Goal: Task Accomplishment & Management: Manage account settings

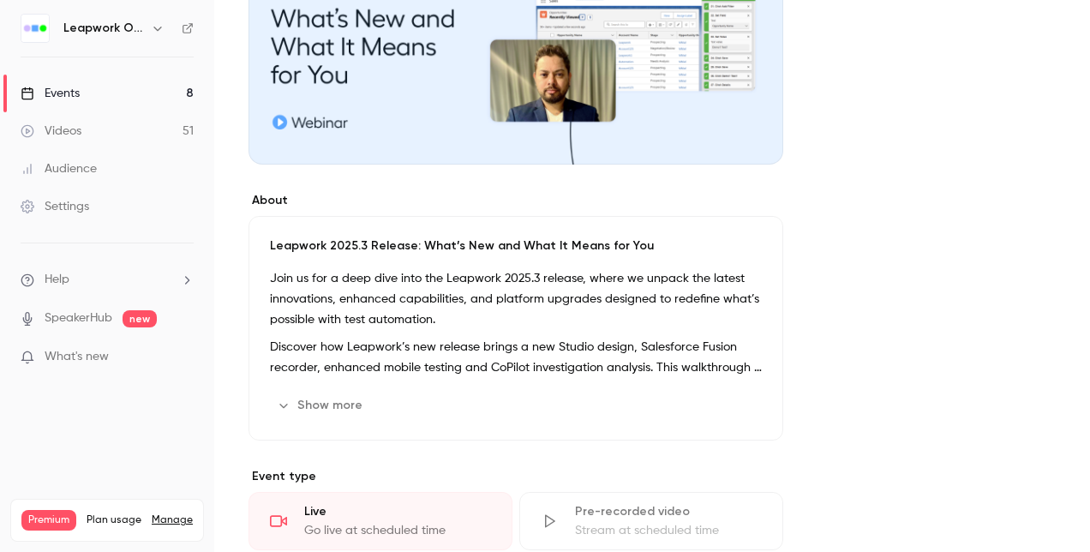
scroll to position [296, 0]
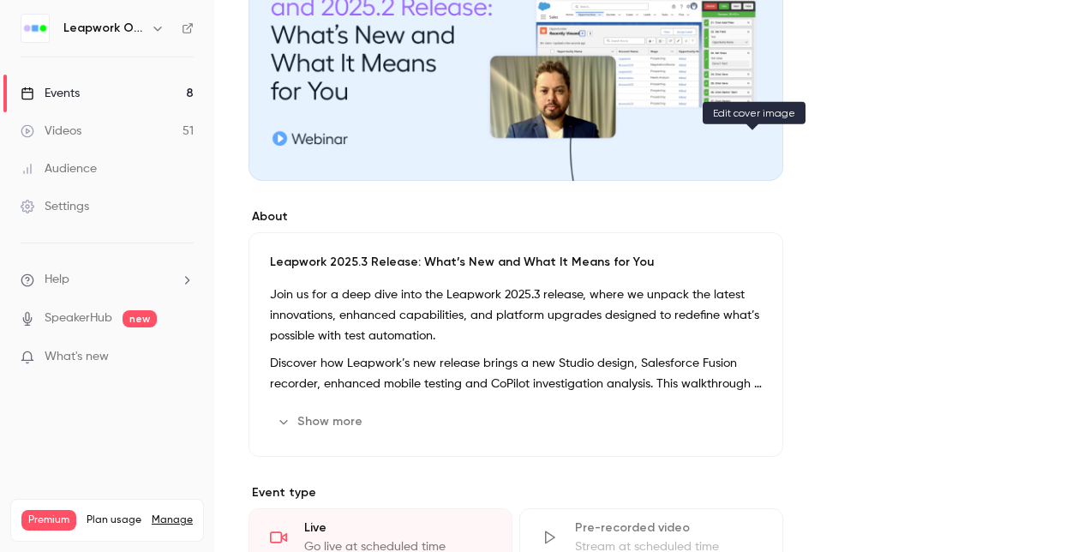
click at [744, 142] on button "Cover image" at bounding box center [753, 150] width 34 height 34
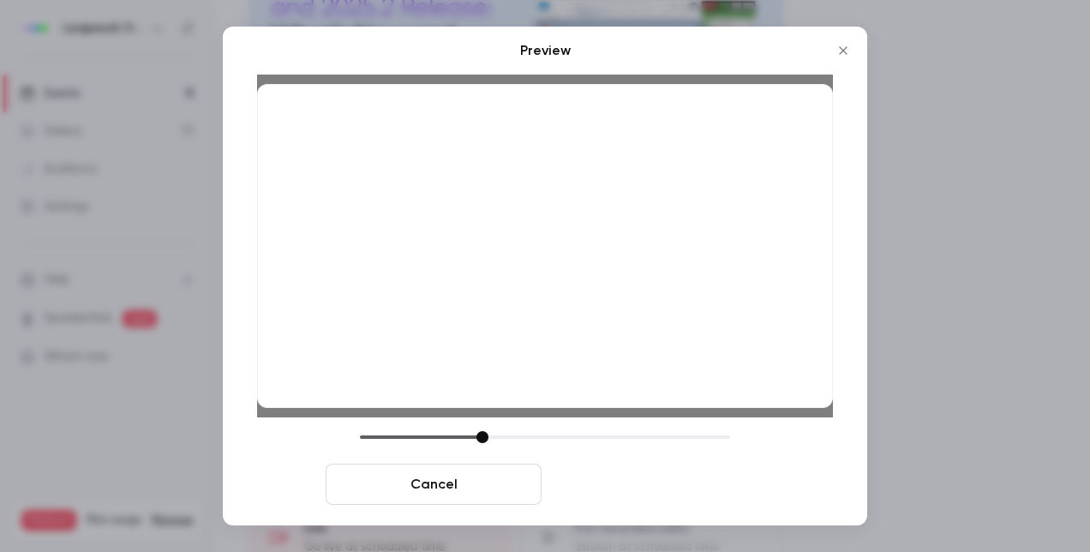
click at [646, 484] on button "Save cover" at bounding box center [657, 484] width 216 height 41
click at [658, 480] on button "Save cover" at bounding box center [657, 484] width 216 height 41
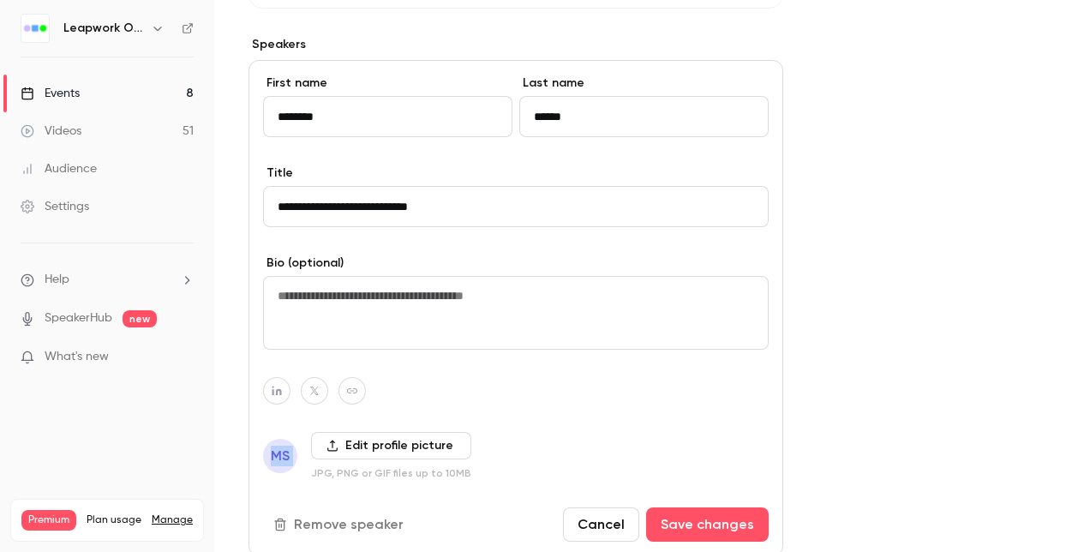
scroll to position [982, 0]
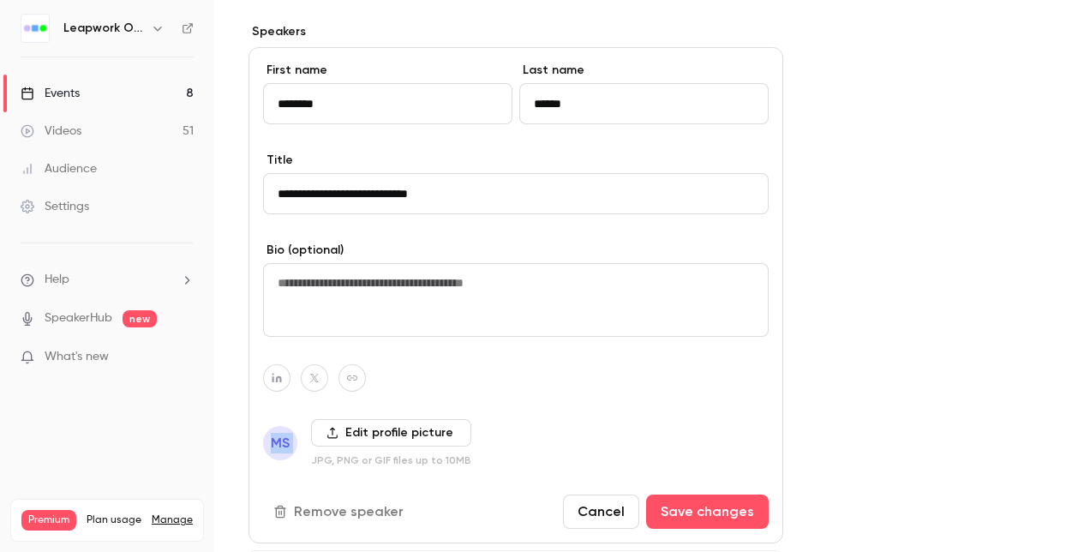
click at [372, 430] on label "Edit profile picture" at bounding box center [391, 432] width 160 height 27
click at [0, 0] on input "Edit profile picture" at bounding box center [0, 0] width 0 height 0
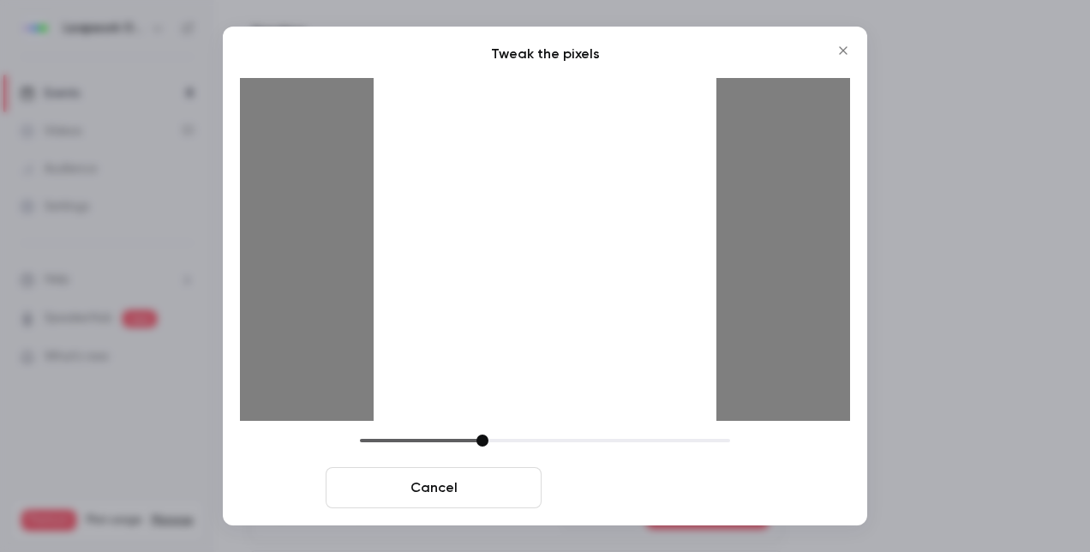
click at [638, 476] on button "Crop and save" at bounding box center [657, 487] width 216 height 41
click at [670, 485] on button "Crop and save" at bounding box center [657, 487] width 216 height 41
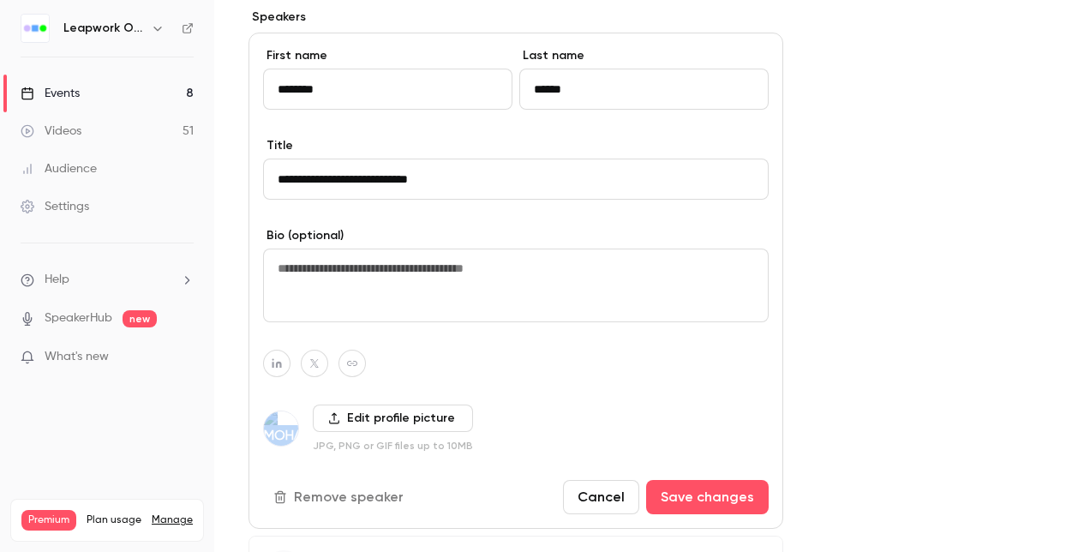
scroll to position [1114, 0]
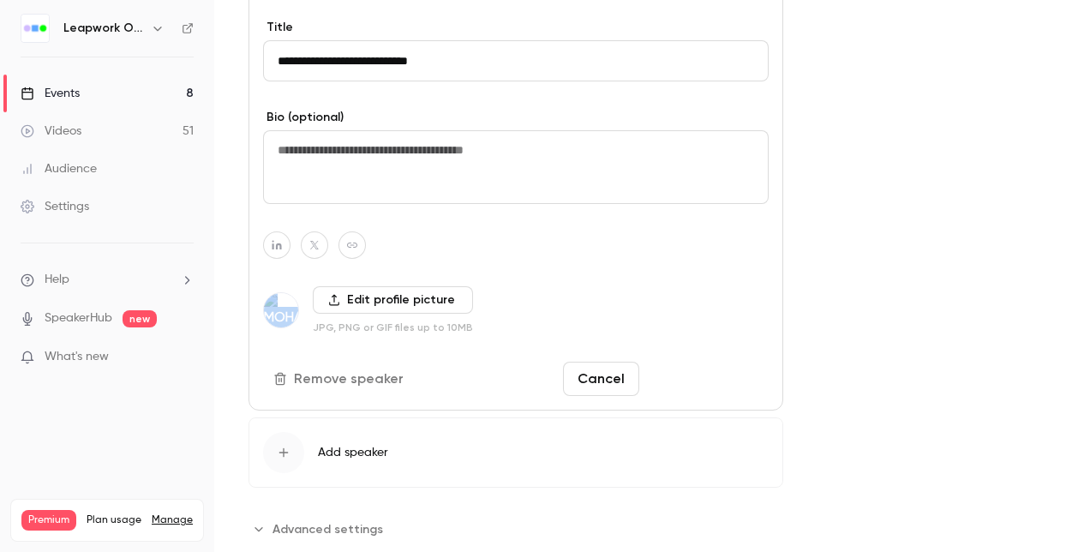
click at [726, 380] on button "Save changes" at bounding box center [707, 379] width 123 height 34
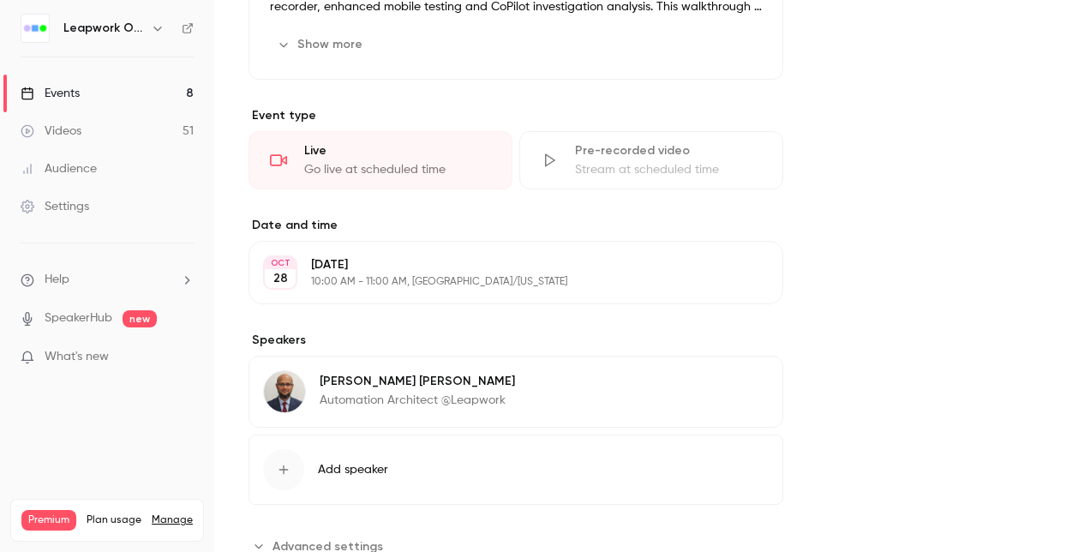
scroll to position [729, 0]
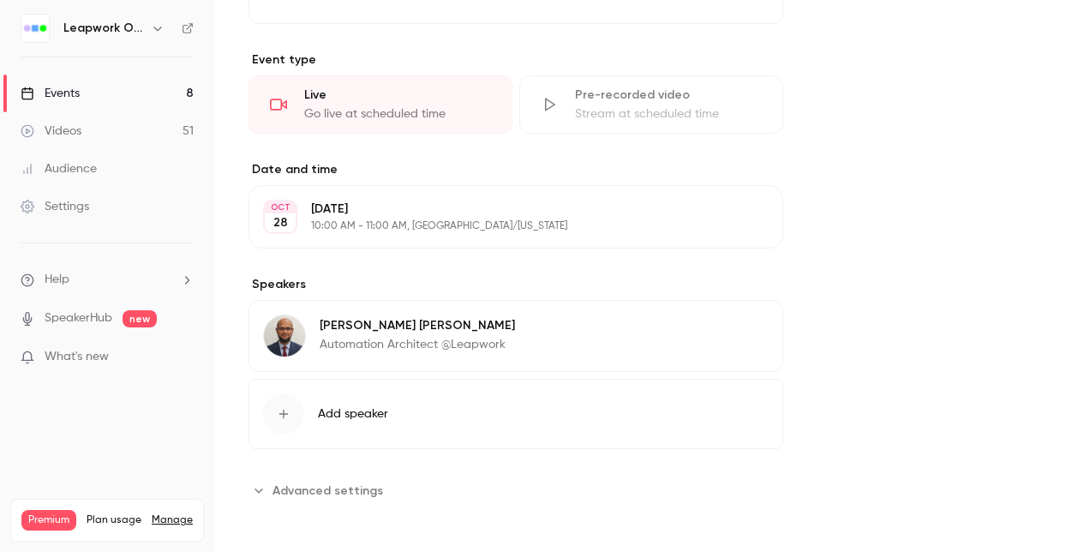
click at [298, 484] on span "Advanced settings" at bounding box center [328, 491] width 111 height 18
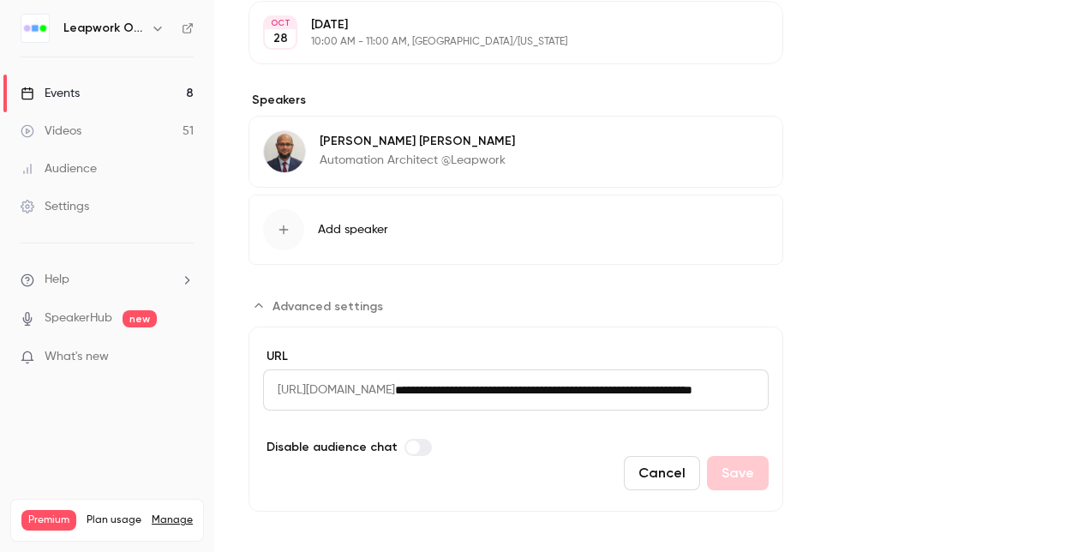
scroll to position [921, 0]
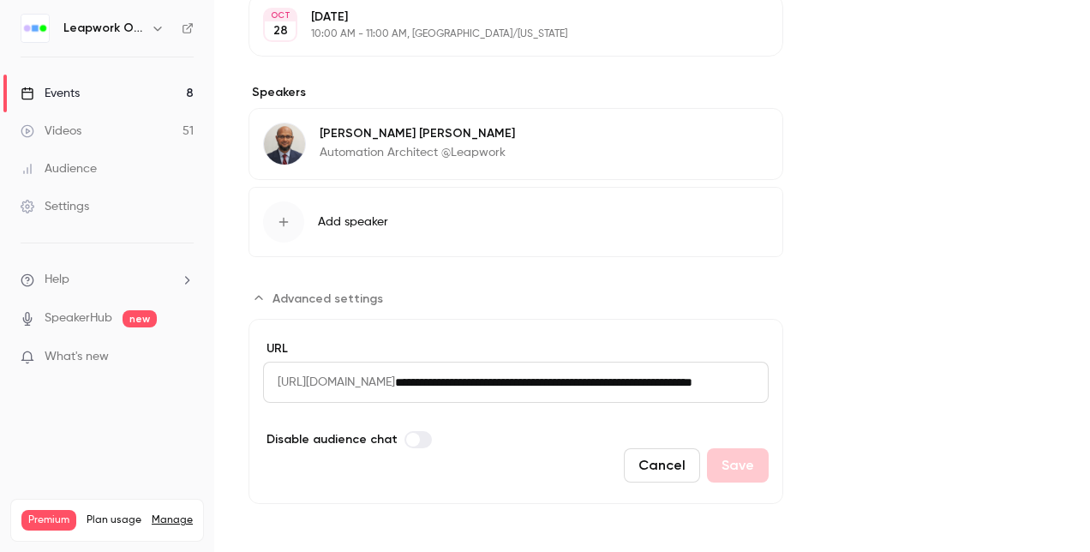
click at [516, 379] on input "**********" at bounding box center [582, 382] width 374 height 41
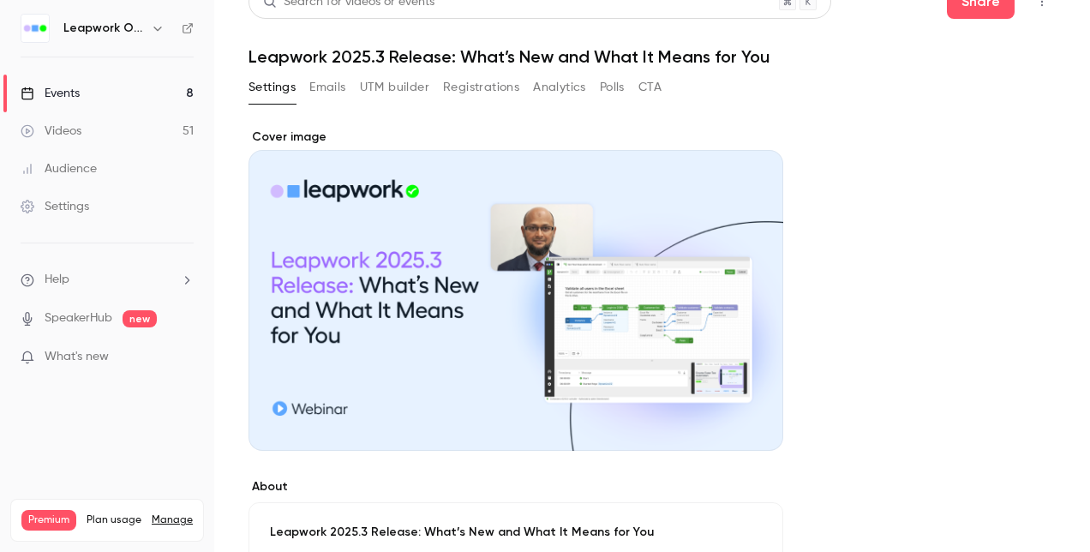
scroll to position [0, 0]
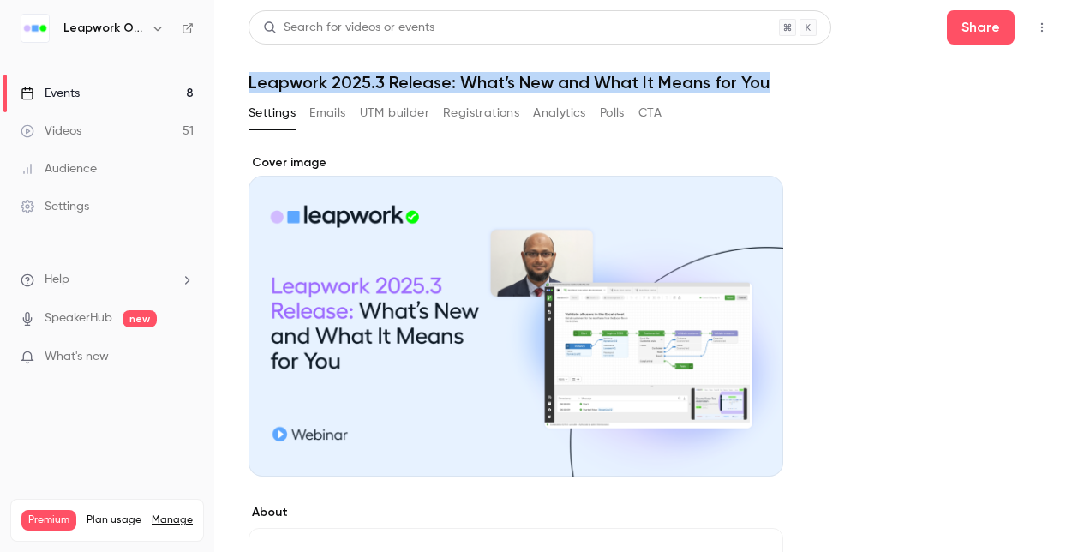
drag, startPoint x: 763, startPoint y: 83, endPoint x: 248, endPoint y: 81, distance: 515.2
click at [248, 81] on main "Search for videos or events Share Leapwork 2025.3 Release: What’s New and What …" at bounding box center [652, 276] width 876 height 552
copy h1 "Leapwork 2025.3 Release: What’s New and What It Means for You"
click at [365, 73] on h1 "Leapwork 2025.3 Release: What’s New and What It Means for You" at bounding box center [653, 82] width 808 height 21
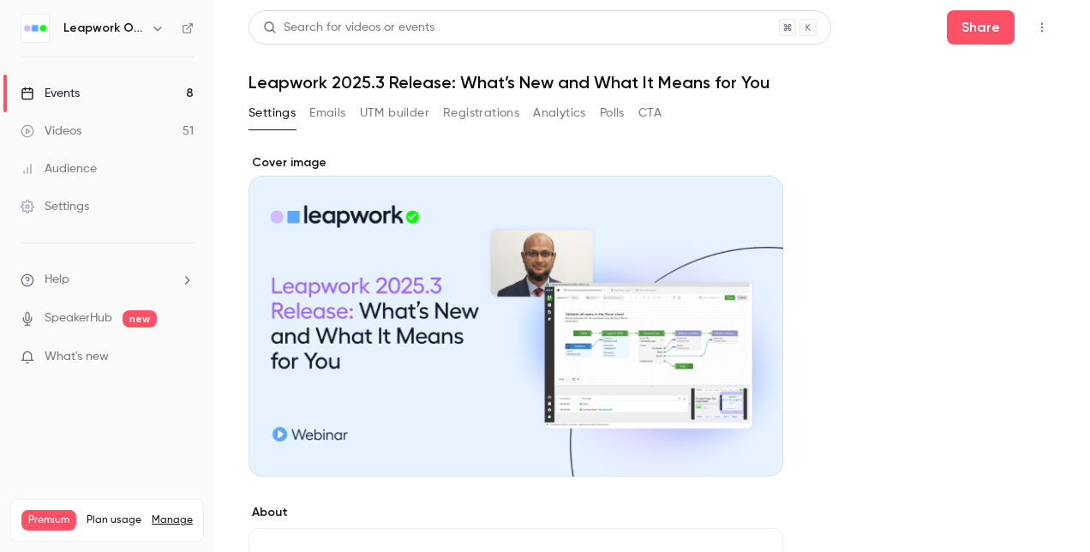
click at [496, 91] on h1 "Leapwork 2025.3 Release: What’s New and What It Means for You" at bounding box center [653, 82] width 808 height 21
click at [496, 84] on h1 "Leapwork 2025.3 Release: What’s New and What It Means for You" at bounding box center [653, 82] width 808 height 21
click at [496, 82] on h1 "Leapwork 2025.3 Release: What’s New and What It Means for You" at bounding box center [653, 82] width 808 height 21
click at [494, 84] on h1 "Leapwork 2025.3 Release: What’s New and What It Means for You" at bounding box center [653, 82] width 808 height 21
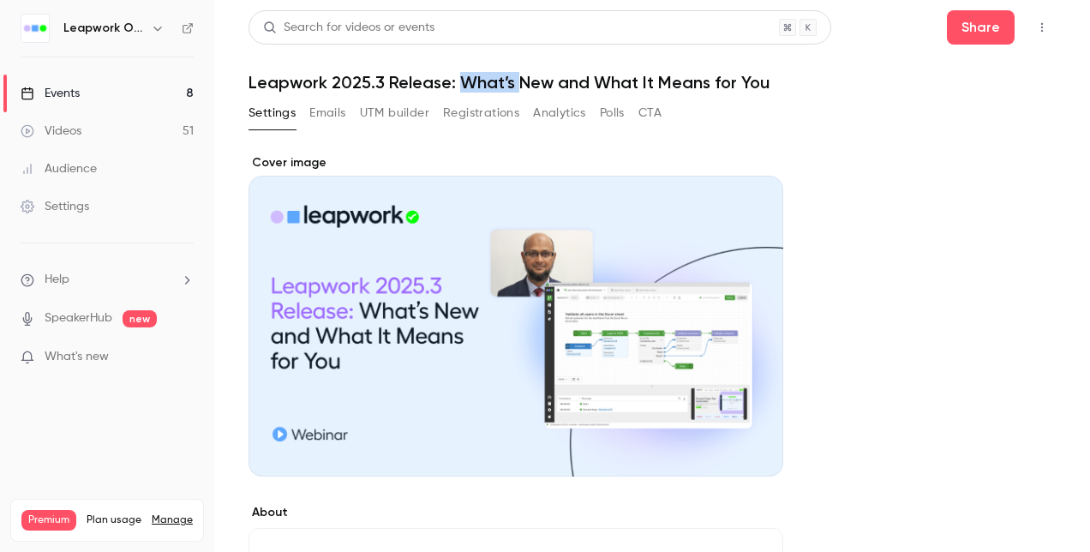
click at [494, 84] on h1 "Leapwork 2025.3 Release: What’s New and What It Means for You" at bounding box center [653, 82] width 808 height 21
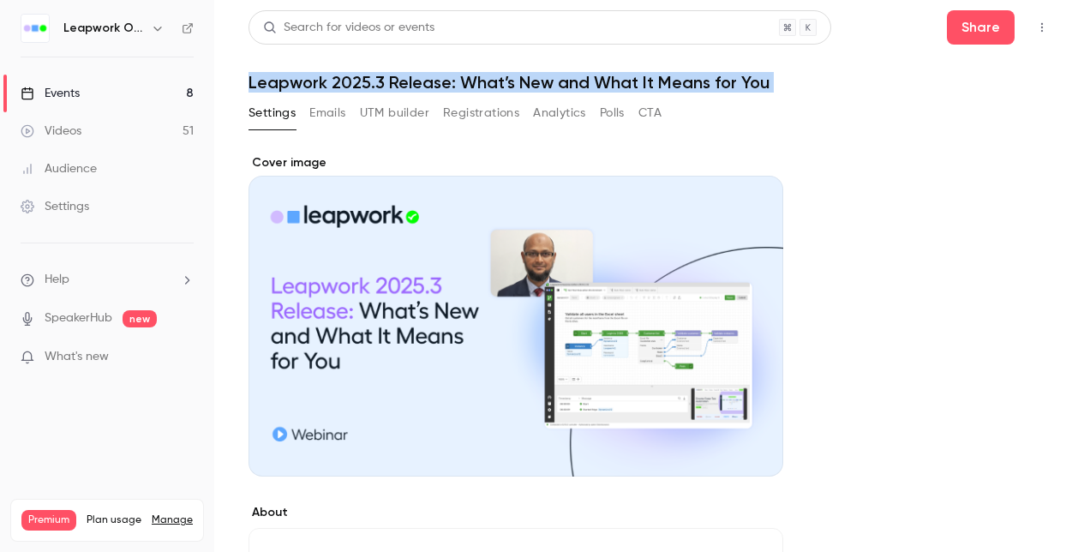
click at [494, 85] on h1 "Leapwork 2025.3 Release: What’s New and What It Means for You" at bounding box center [653, 82] width 808 height 21
